Goal: Find specific page/section: Find specific page/section

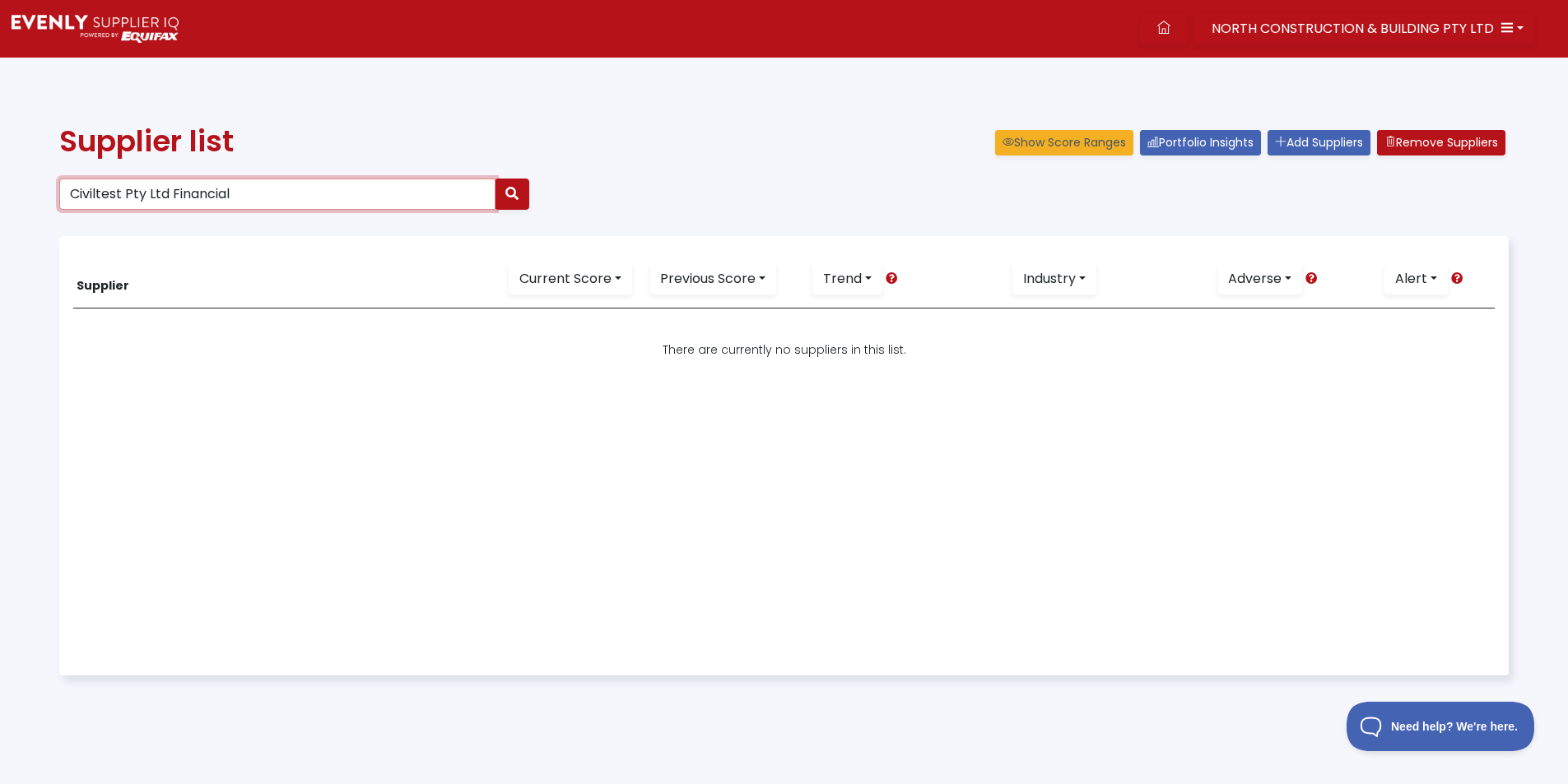
drag, startPoint x: 247, startPoint y: 185, endPoint x: -2, endPoint y: 166, distance: 249.7
click at [0, 166] on html "NORTH CONSTRUCTION & BUILDING PTY LTD Dashboard Portfolio Insights All Alerts S…" at bounding box center [784, 429] width 1568 height 858
paste input "62 339 591 707"
type input "62 339 591 707"
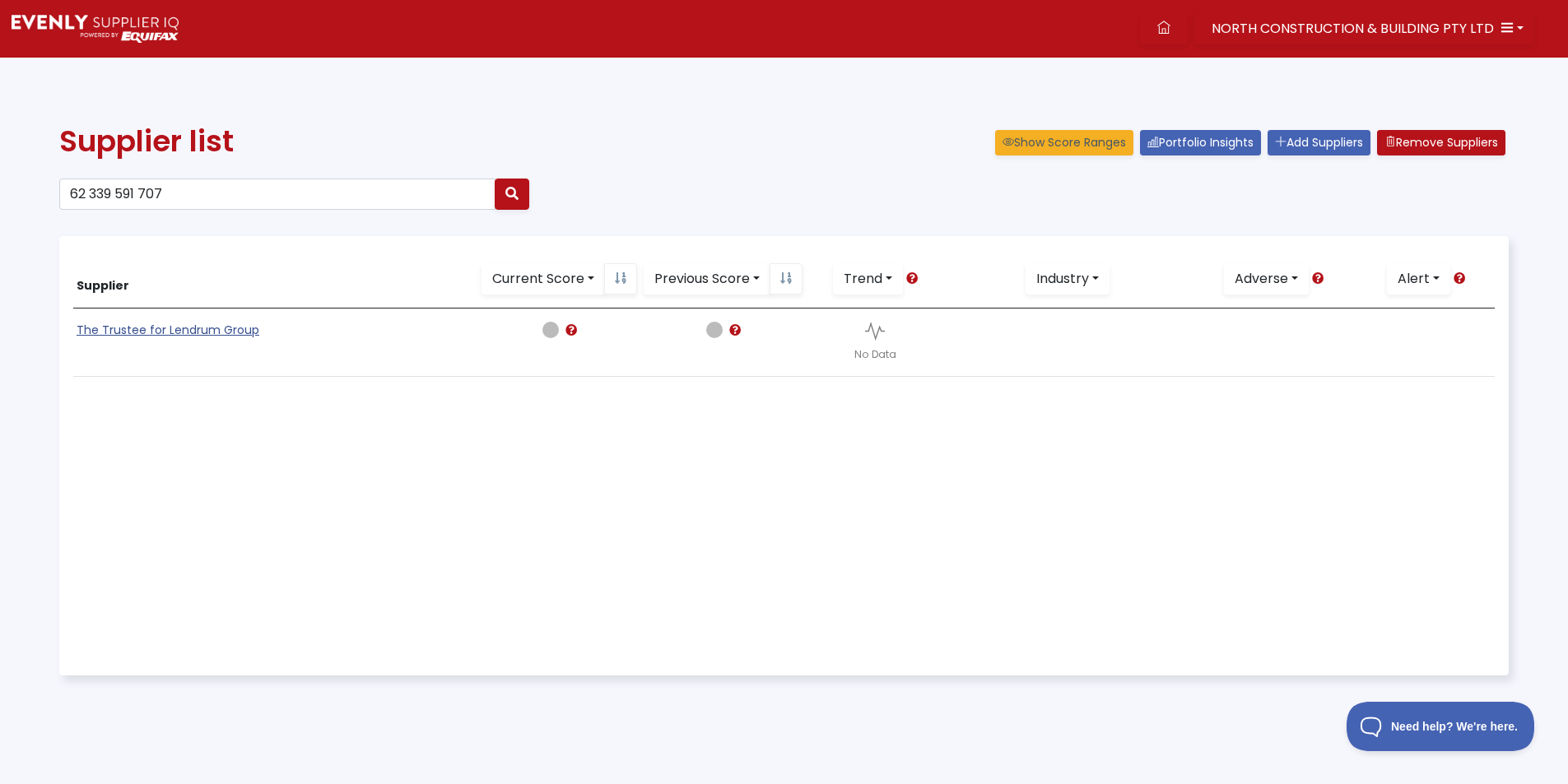
click at [161, 337] on link "The Trustee for Lendrum Group" at bounding box center [167, 329] width 183 height 16
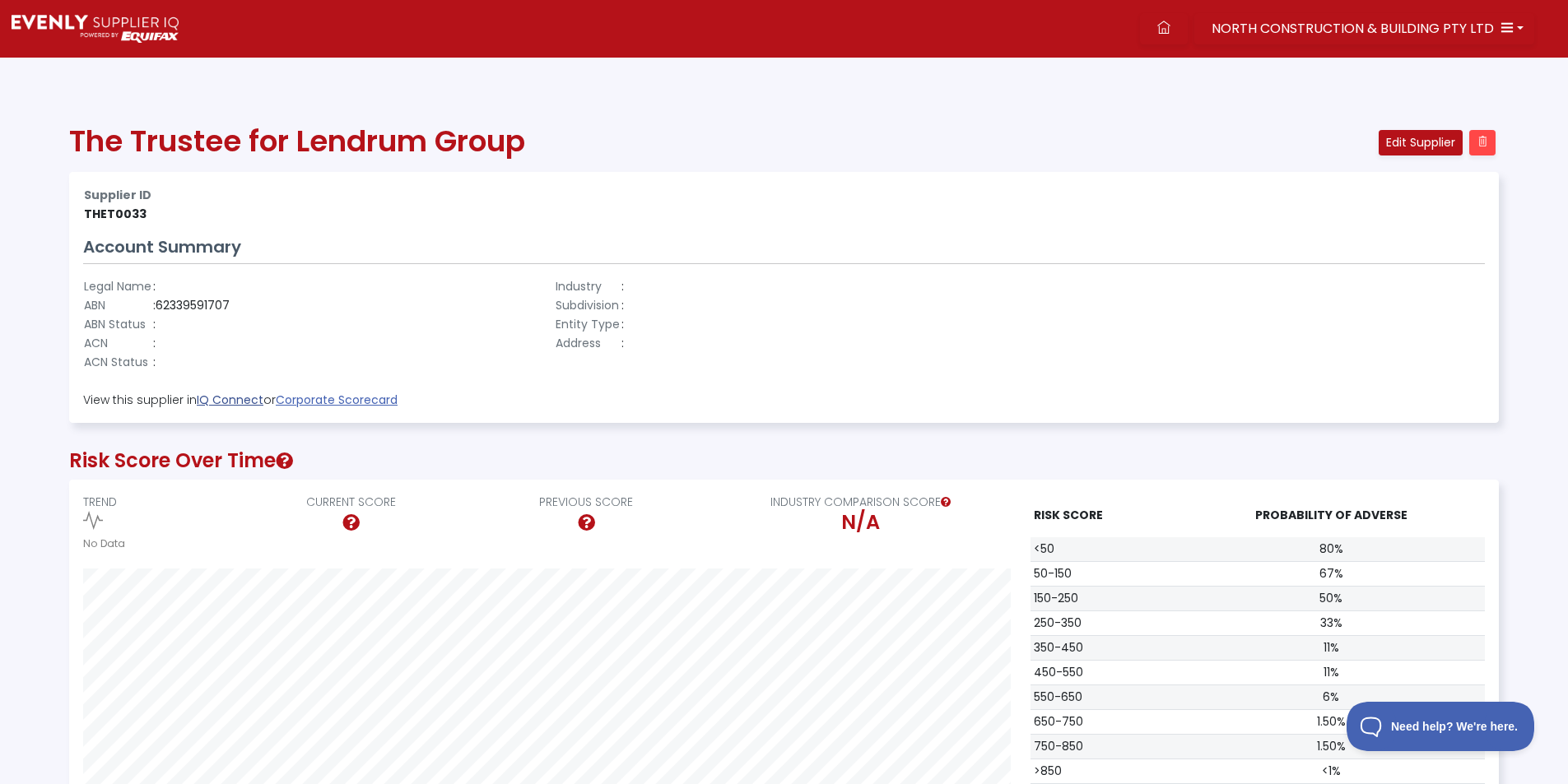
click at [237, 402] on strong "IQ Connect" at bounding box center [229, 400] width 67 height 16
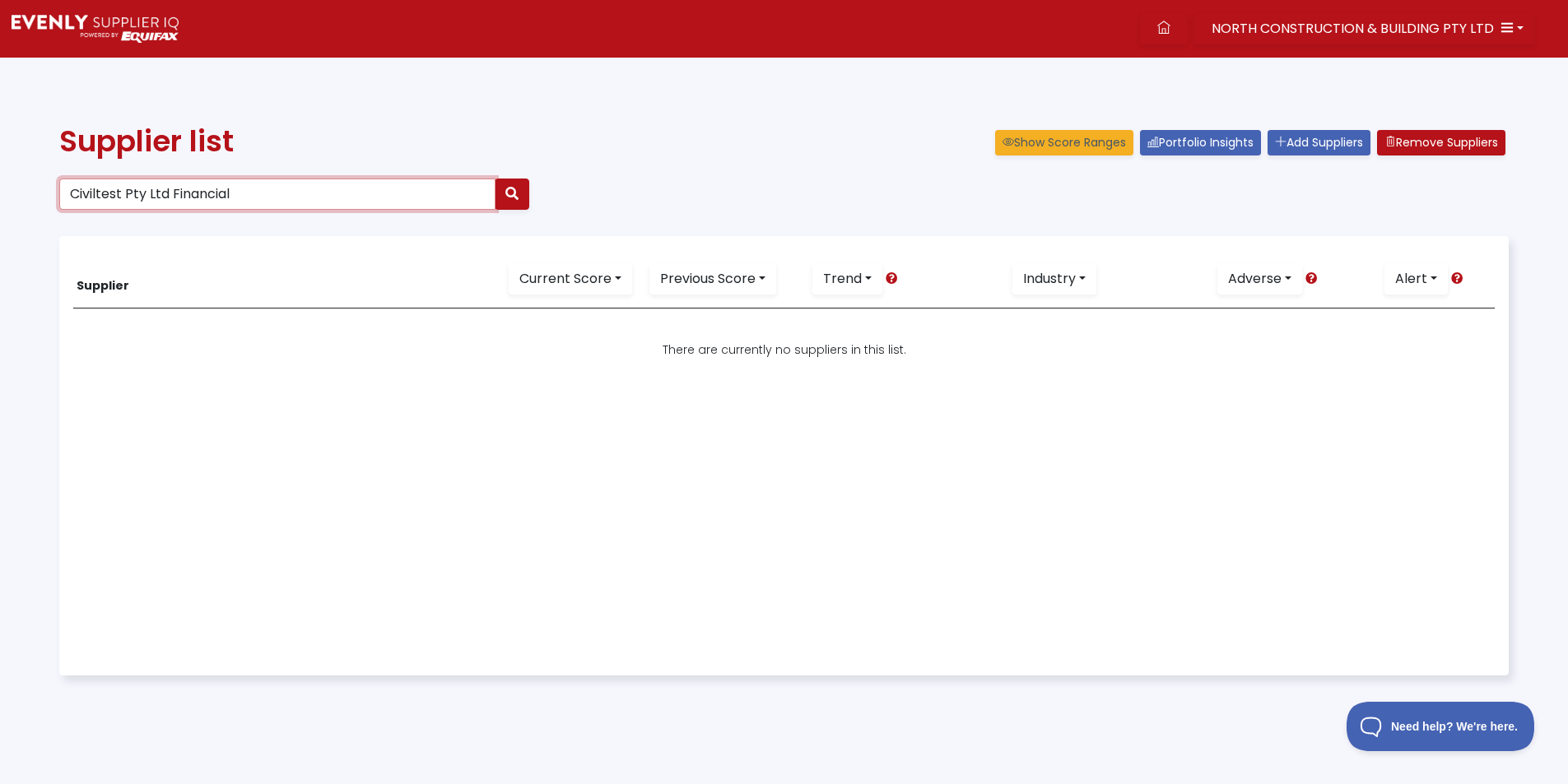
click at [272, 190] on input "Civiltest Pty Ltd Financial" at bounding box center [277, 194] width 437 height 31
click at [291, 200] on input "Civiltest Pty Ltd Financial" at bounding box center [277, 194] width 437 height 31
click at [514, 190] on icon "button" at bounding box center [512, 194] width 14 height 14
drag, startPoint x: 257, startPoint y: 186, endPoint x: -225, endPoint y: 137, distance: 484.5
click at [0, 137] on html "NORTH CONSTRUCTION & BUILDING PTY LTD Dashboard Portfolio Insights All Alerts S…" at bounding box center [784, 429] width 1568 height 858
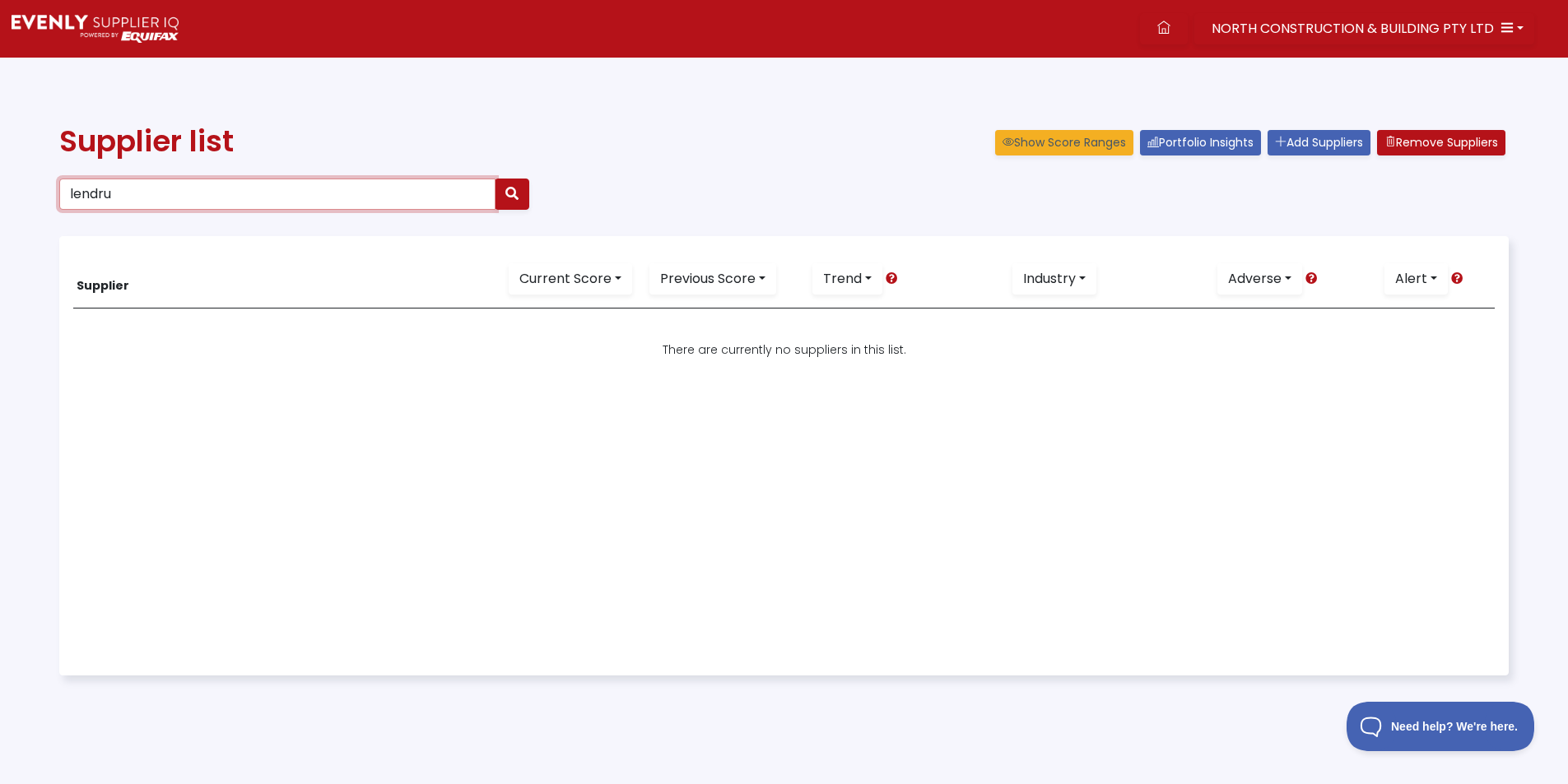
type input "lendru"
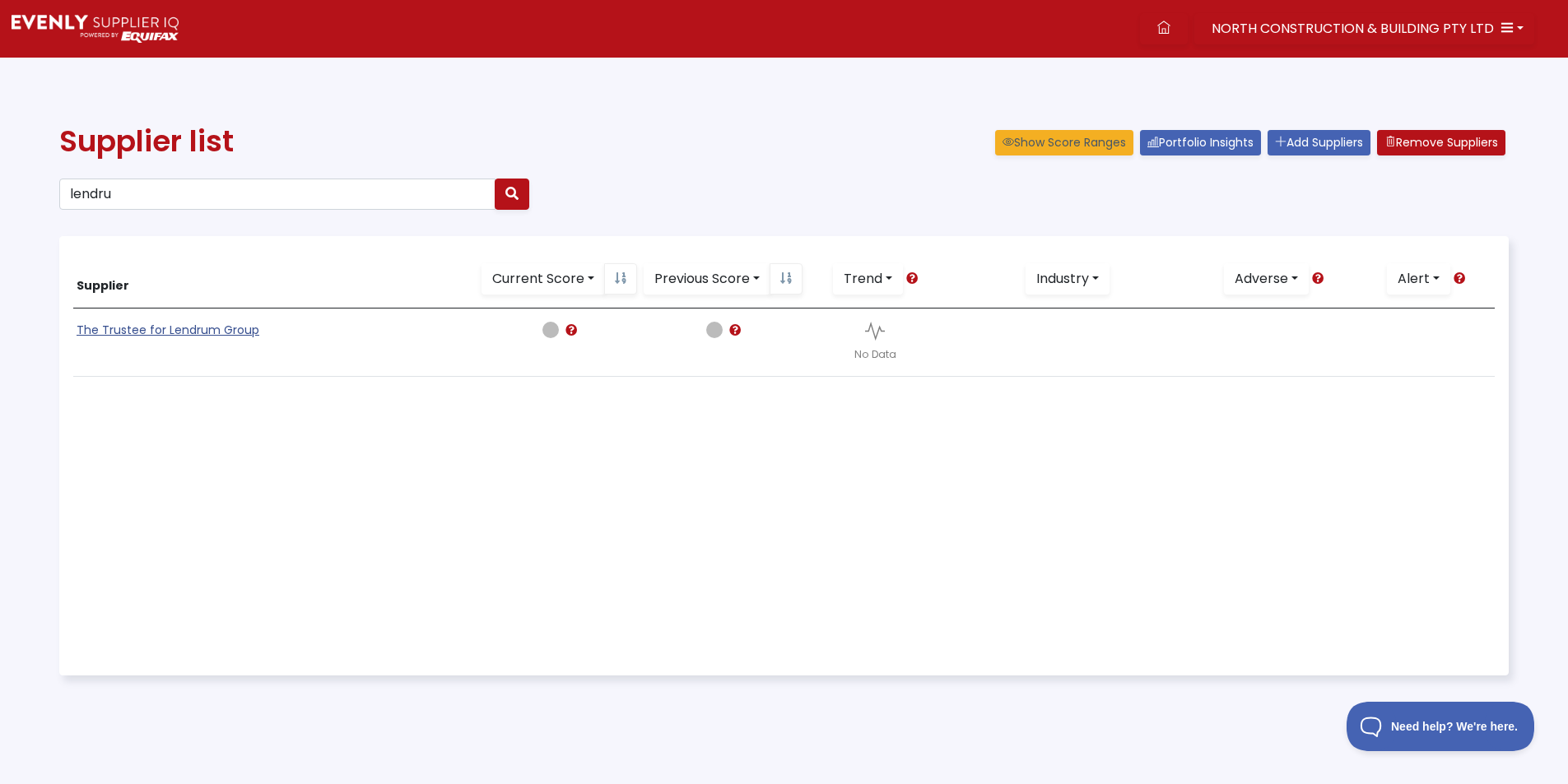
click at [178, 328] on link "The Trustee for Lendrum Group" at bounding box center [167, 329] width 183 height 16
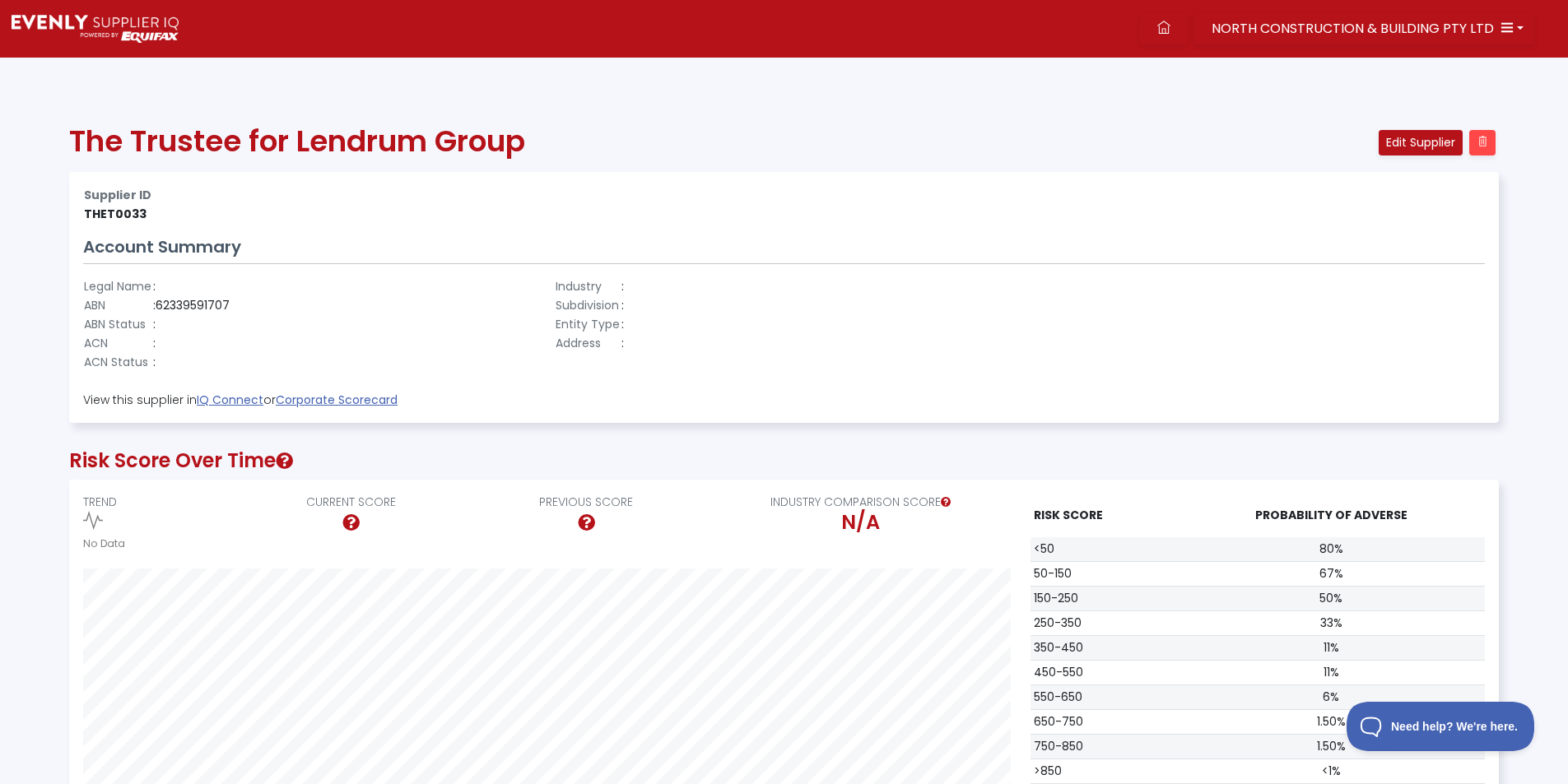
scroll to position [355, 1428]
click at [257, 395] on strong "IQ Connect" at bounding box center [229, 400] width 67 height 16
click at [229, 407] on strong "IQ Connect" at bounding box center [229, 400] width 67 height 16
drag, startPoint x: 676, startPoint y: 288, endPoint x: 775, endPoint y: 154, distance: 166.6
click at [678, 284] on div "Industry : Subdivision : Entity Type : Address :" at bounding box center [783, 325] width 471 height 95
